Goal: Entertainment & Leisure: Consume media (video, audio)

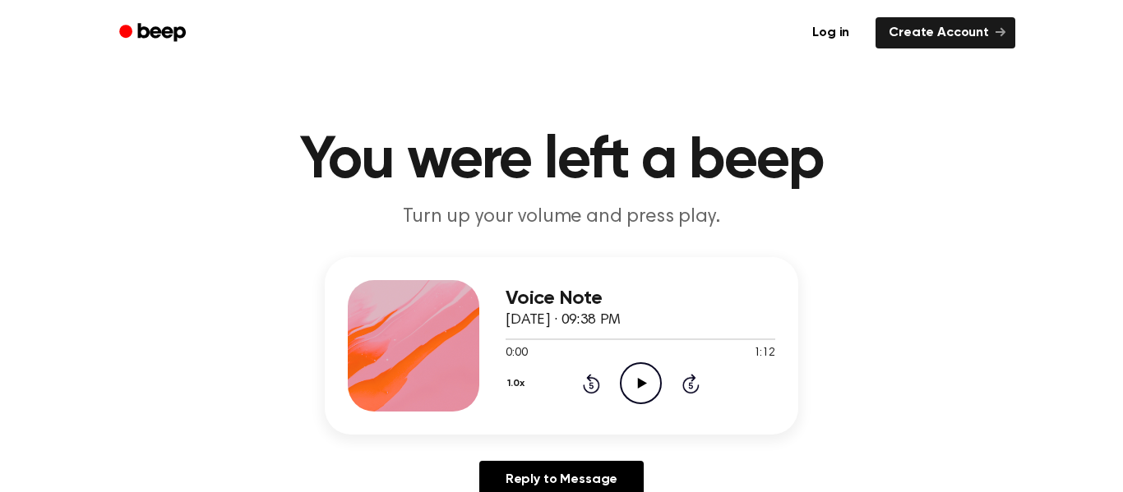
click at [640, 383] on icon at bounding box center [641, 383] width 9 height 11
click at [594, 389] on icon "Rewind 5 seconds" at bounding box center [591, 383] width 18 height 21
click at [629, 379] on icon "Play Audio" at bounding box center [641, 384] width 42 height 42
click at [645, 395] on icon "Play Audio" at bounding box center [641, 384] width 42 height 42
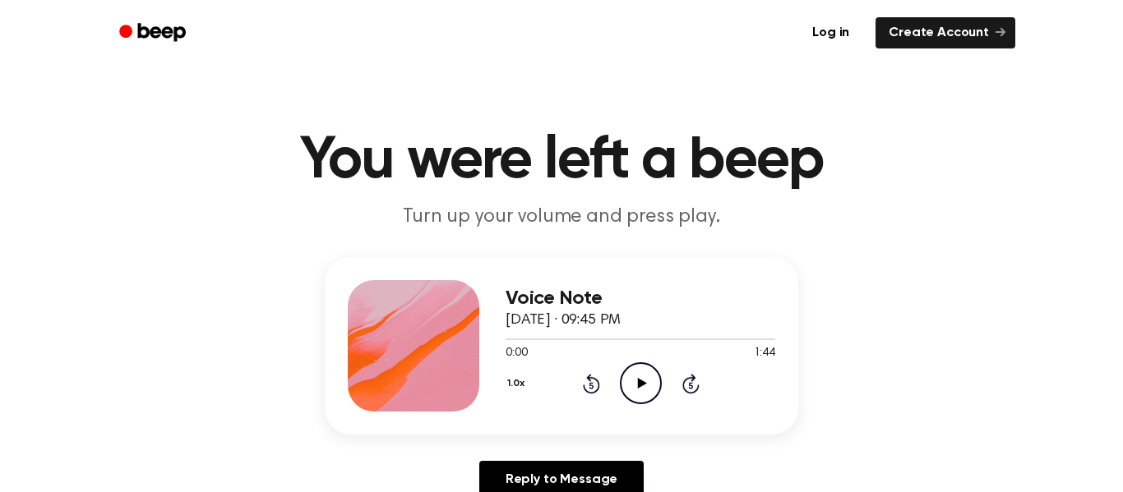
click at [647, 363] on icon "Play Audio" at bounding box center [641, 384] width 42 height 42
